Goal: Register for event/course

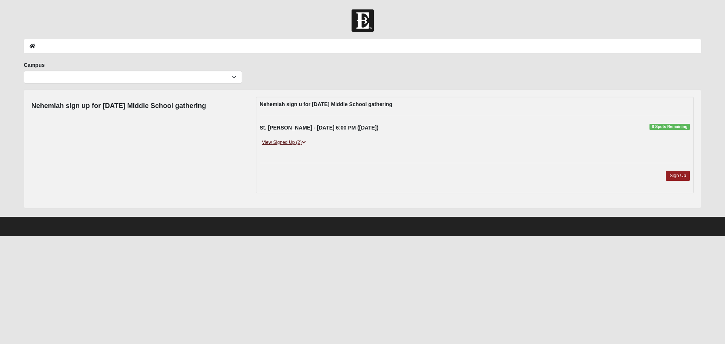
click at [274, 139] on link "View Signed Up (2)" at bounding box center [284, 143] width 48 height 8
click at [294, 142] on link "View Signed Up (3)" at bounding box center [284, 143] width 48 height 8
